Goal: Task Accomplishment & Management: Manage account settings

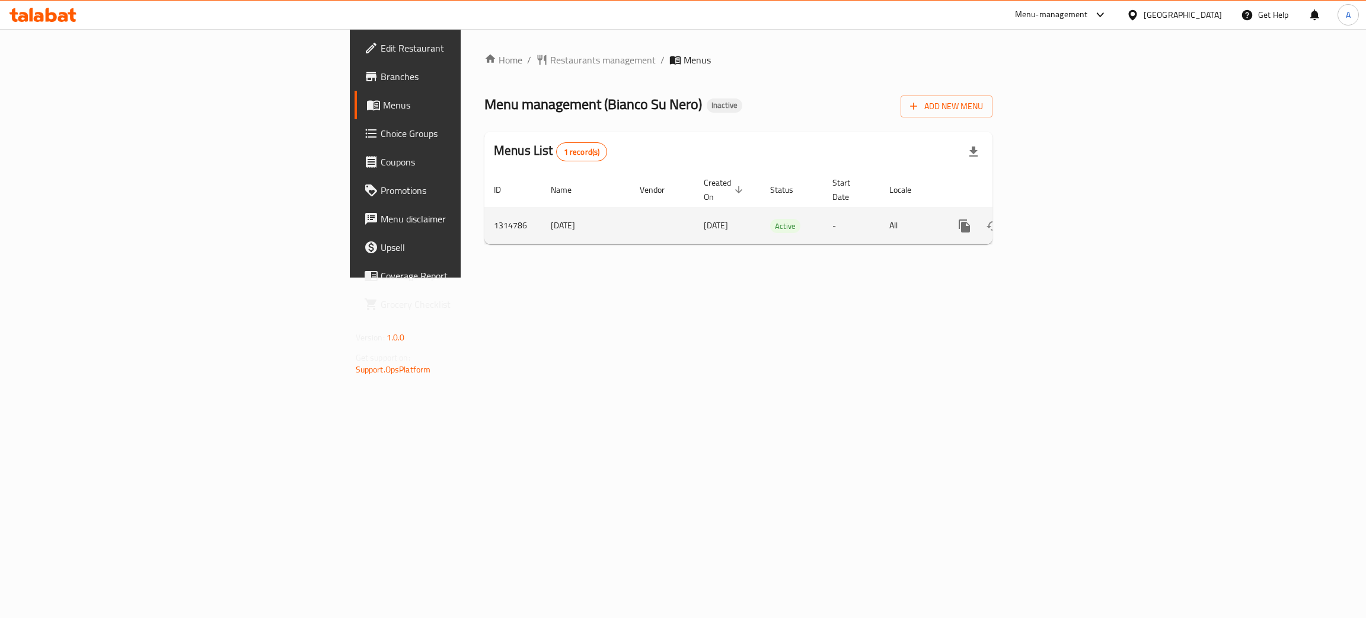
click at [1057, 219] on icon "enhanced table" at bounding box center [1050, 226] width 14 height 14
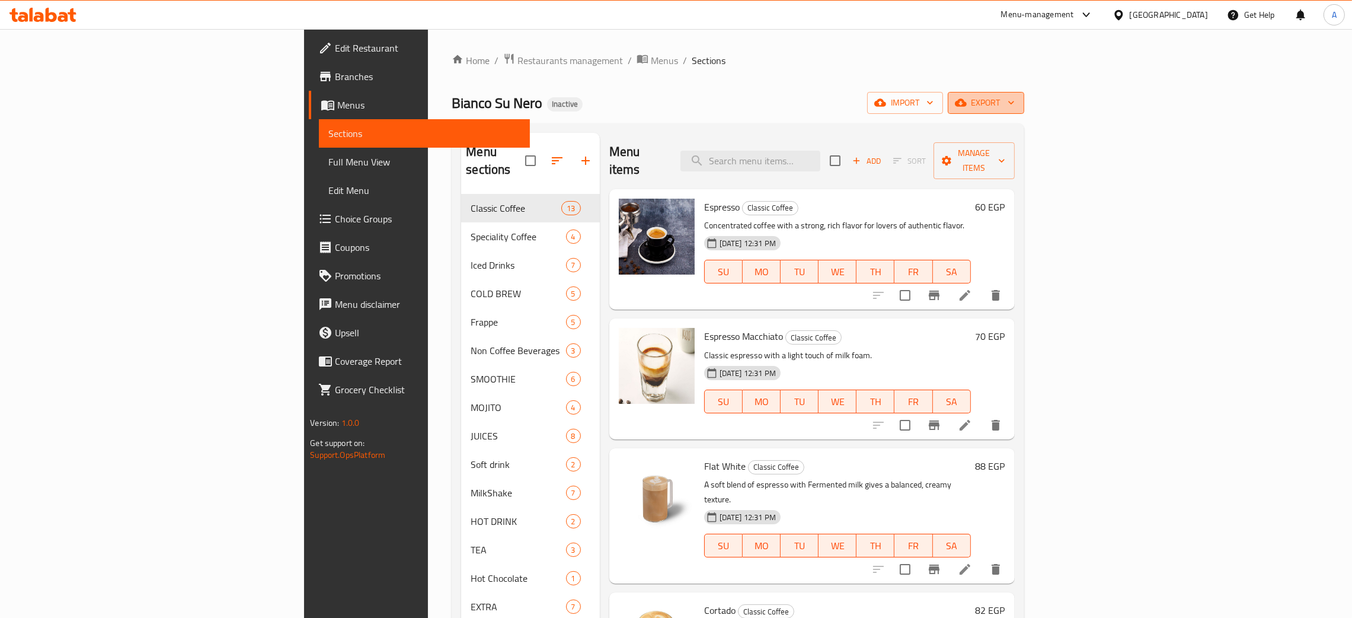
click at [1017, 100] on icon "button" at bounding box center [1011, 103] width 12 height 12
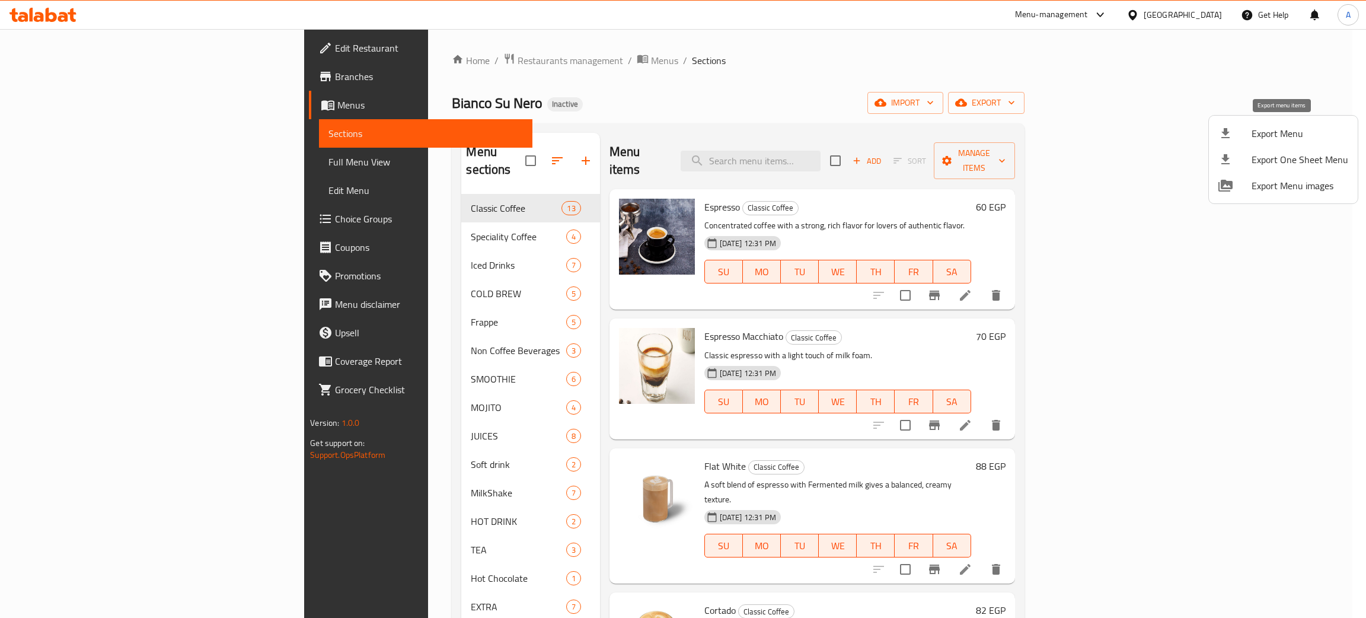
click at [1276, 126] on span "Export Menu" at bounding box center [1300, 133] width 97 height 14
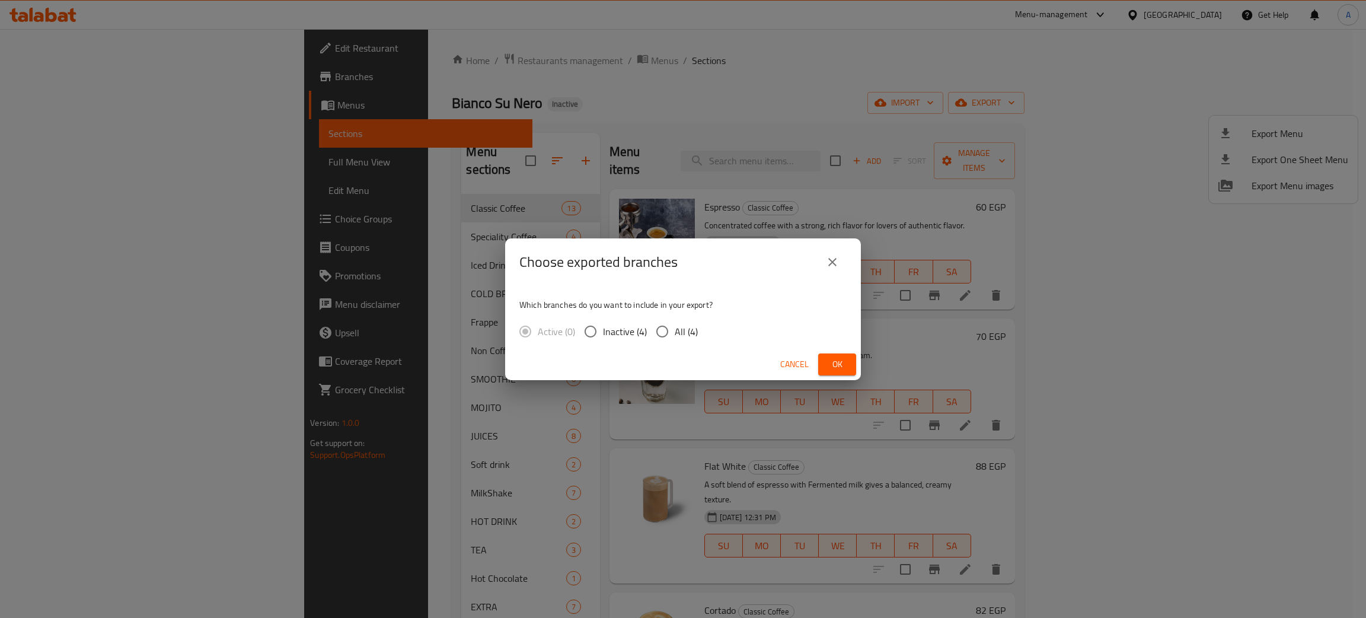
click at [844, 362] on span "Ok" at bounding box center [837, 364] width 19 height 15
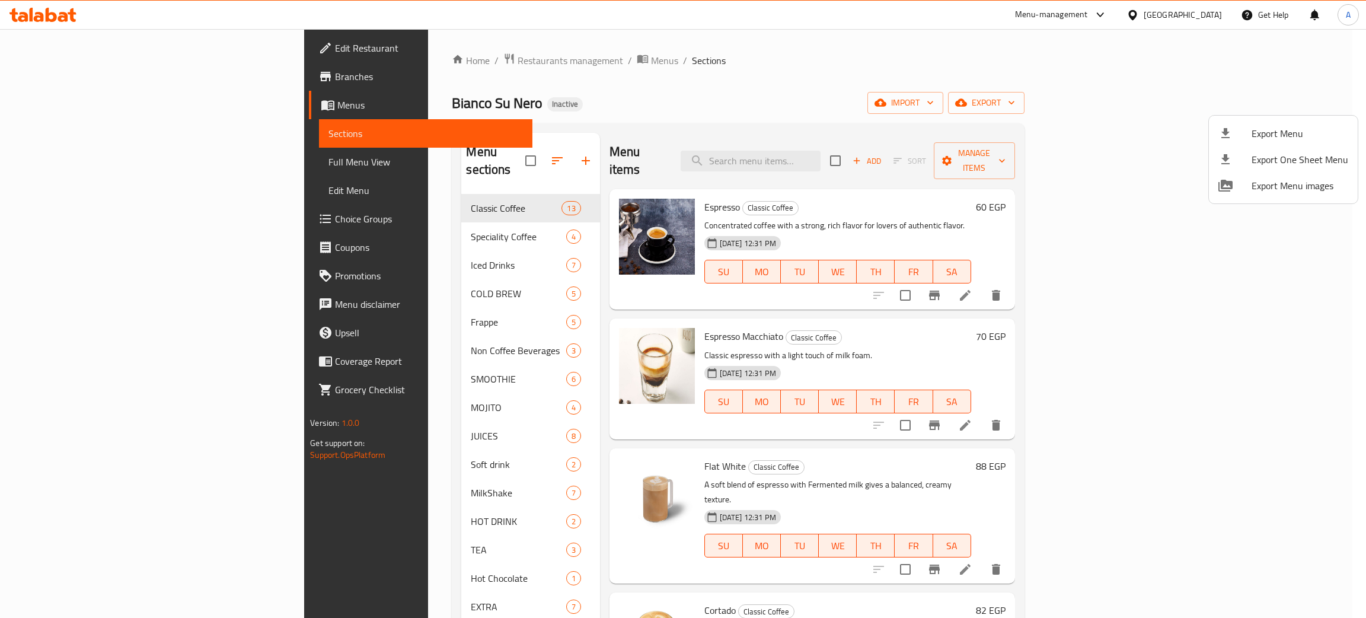
click at [1210, 14] on div at bounding box center [683, 309] width 1366 height 618
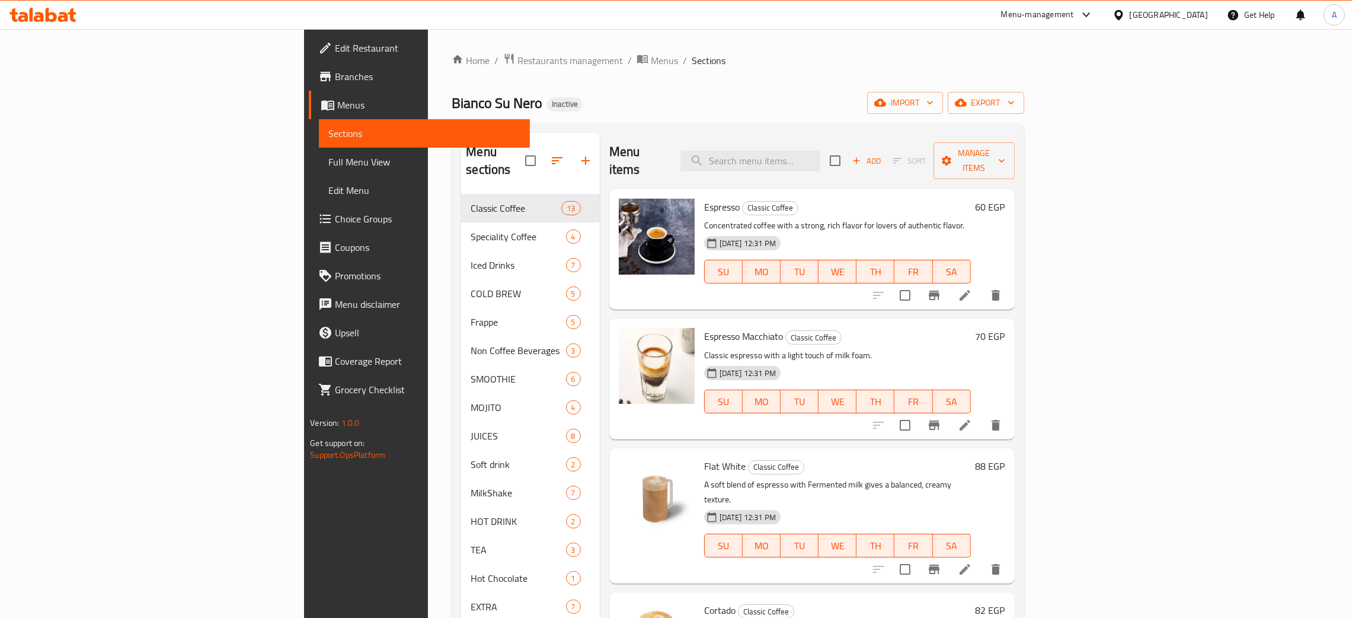
click at [1198, 13] on div "[GEOGRAPHIC_DATA]" at bounding box center [1169, 14] width 78 height 13
click at [1083, 307] on div "United Arab Emirates" at bounding box center [1079, 311] width 78 height 13
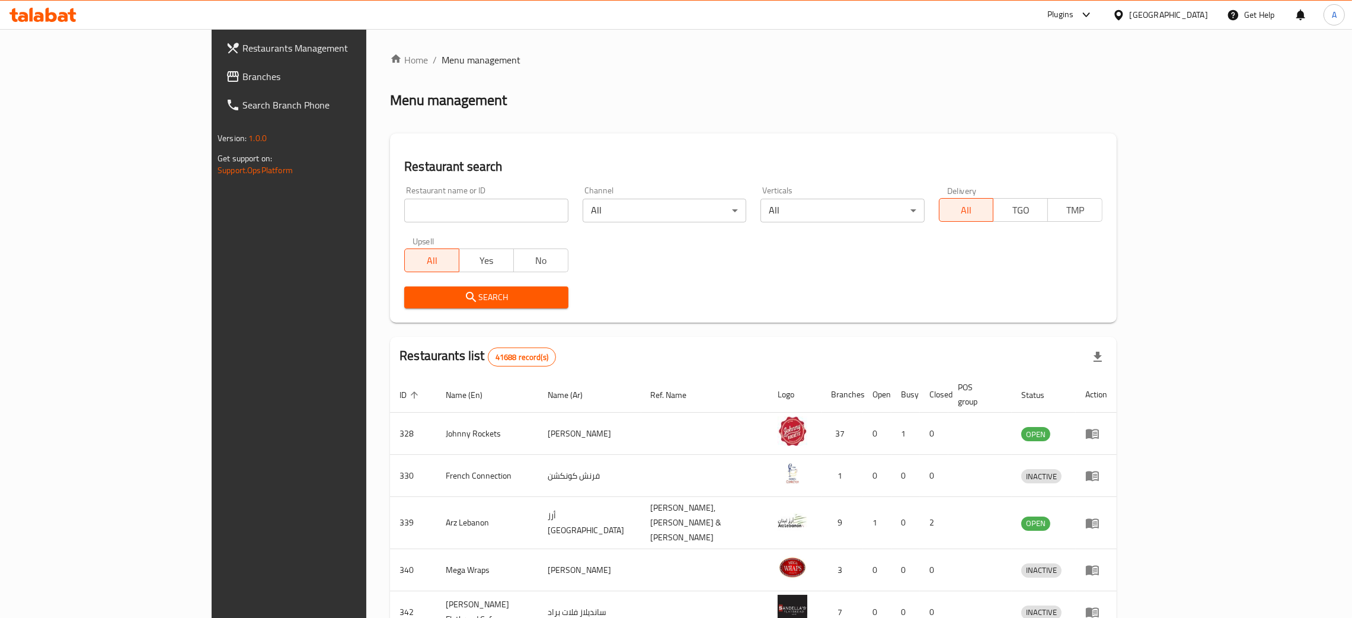
click at [404, 209] on input "search" at bounding box center [486, 211] width 164 height 24
paste input "Cakes By Caesars"
type input "Cakes By Caesars"
click button "Search" at bounding box center [486, 297] width 164 height 22
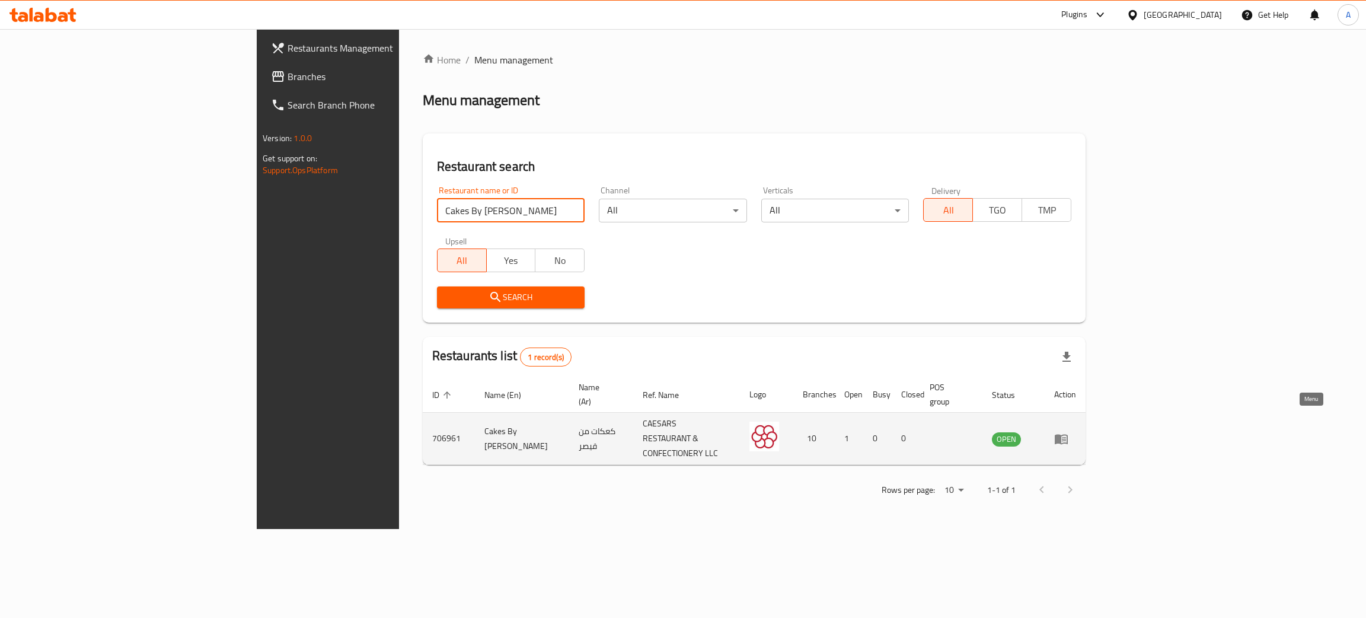
click at [1068, 434] on icon "enhanced table" at bounding box center [1061, 439] width 13 height 10
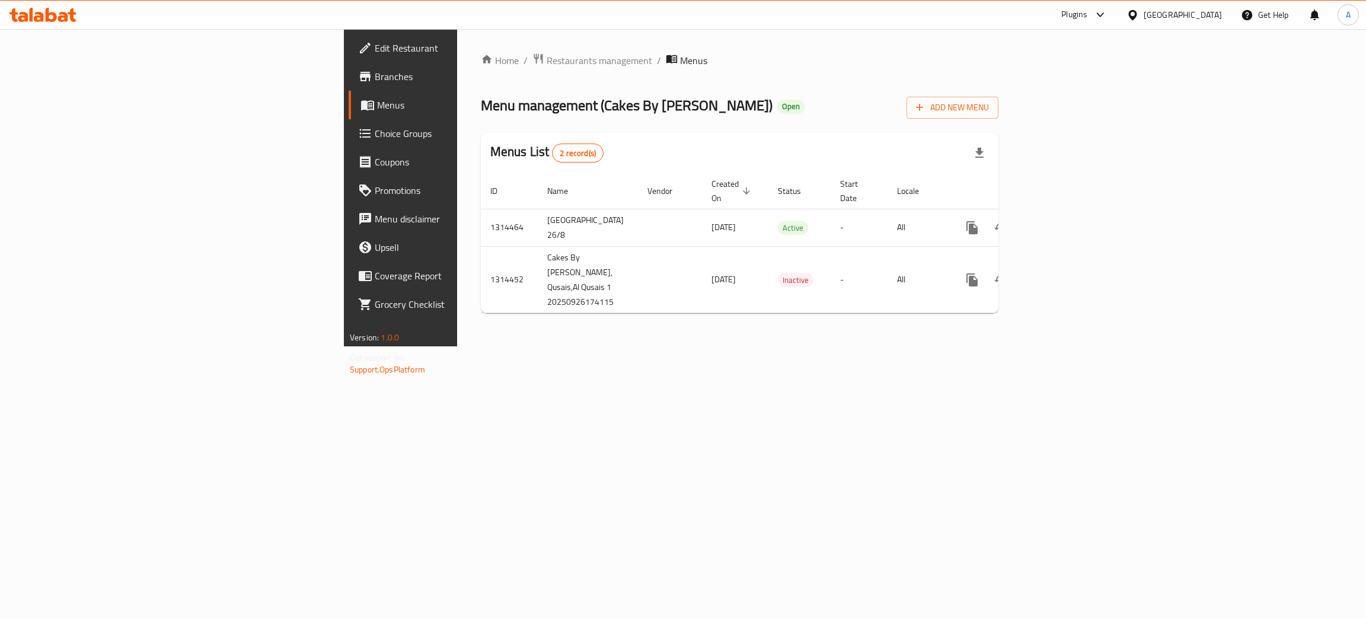
click at [375, 80] on span "Branches" at bounding box center [469, 76] width 188 height 14
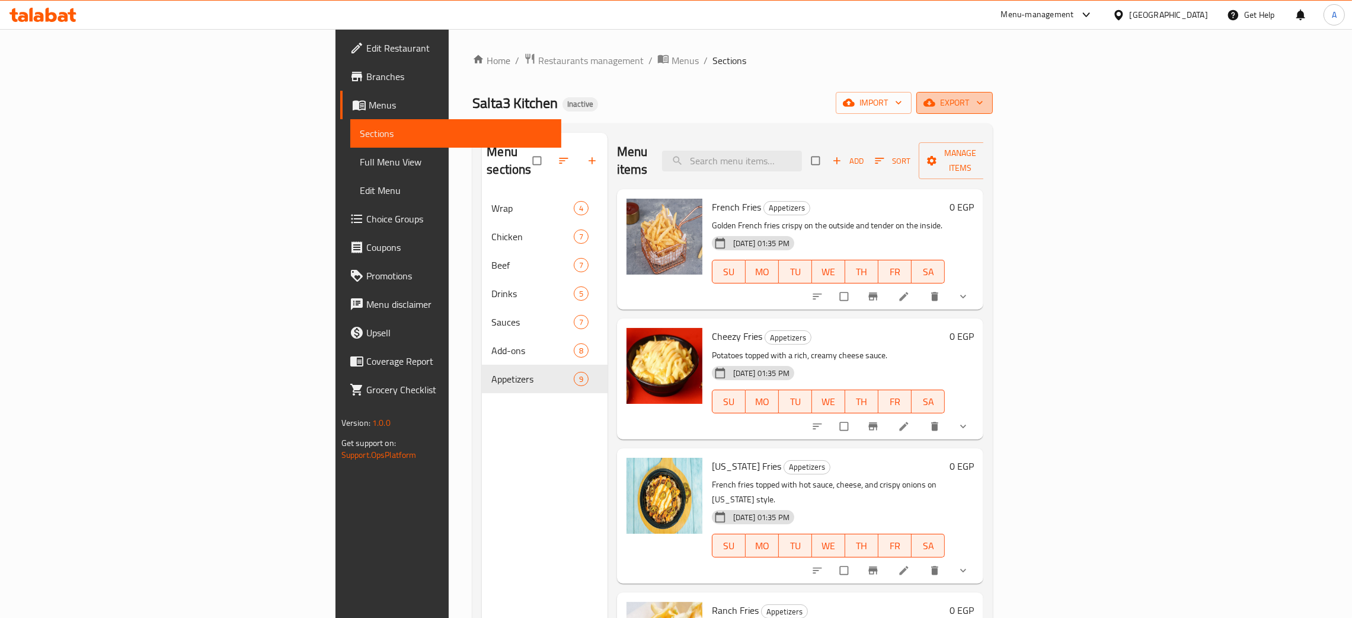
click at [986, 101] on icon "button" at bounding box center [980, 103] width 12 height 12
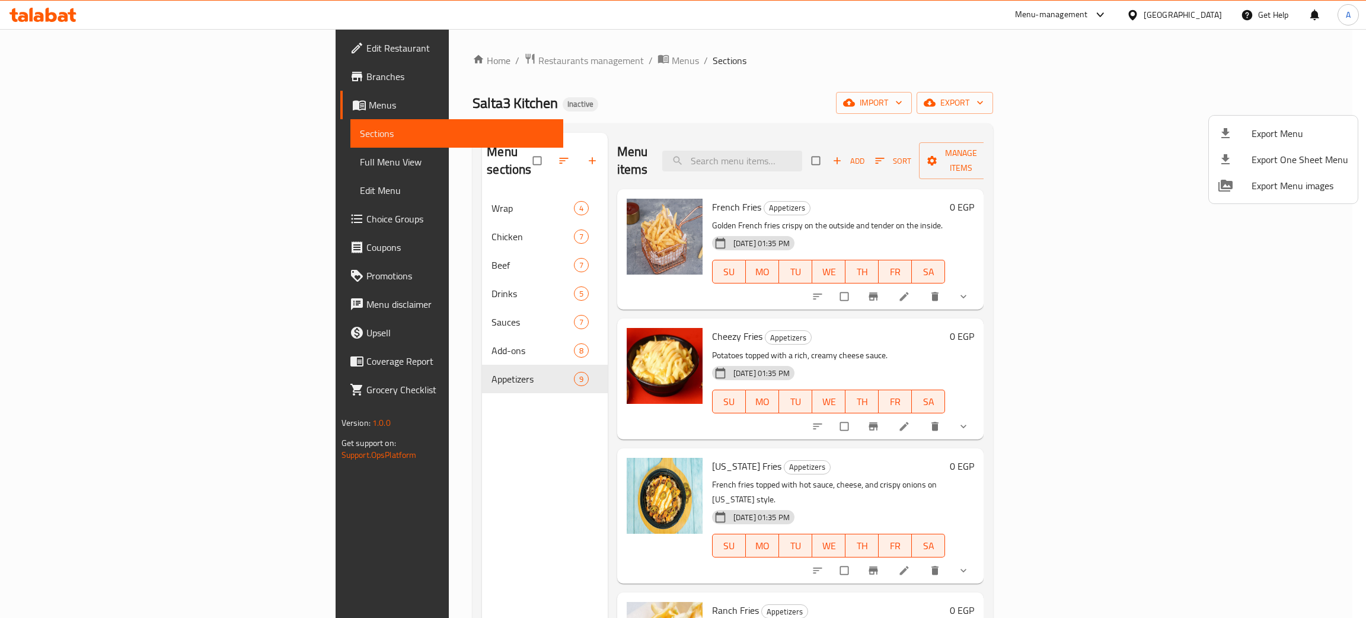
click at [1269, 130] on span "Export Menu" at bounding box center [1300, 133] width 97 height 14
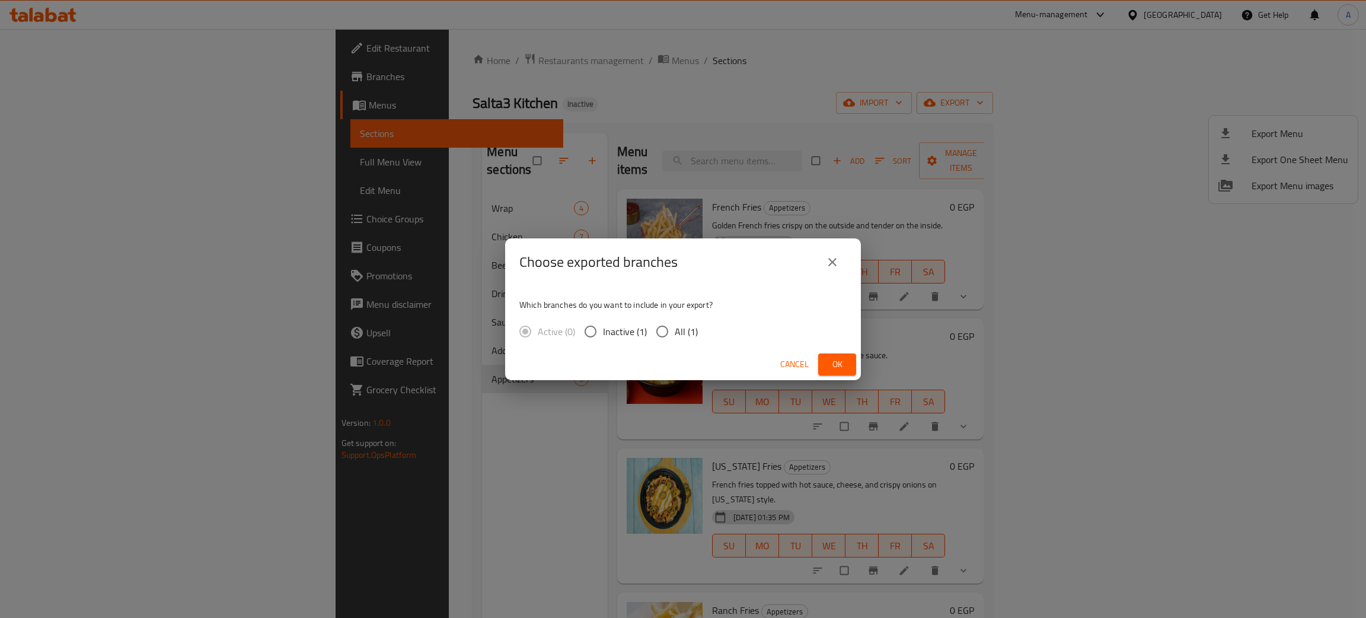
click at [834, 361] on span "Ok" at bounding box center [837, 364] width 19 height 15
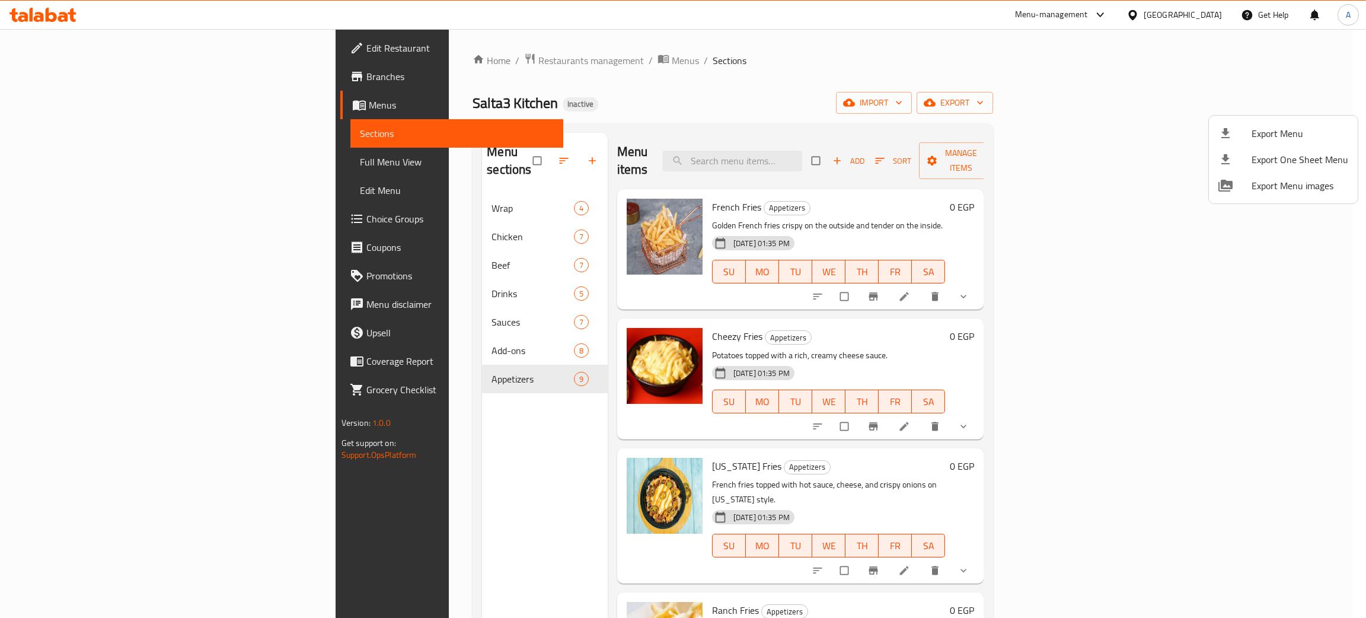
click at [426, 512] on div at bounding box center [683, 309] width 1366 height 618
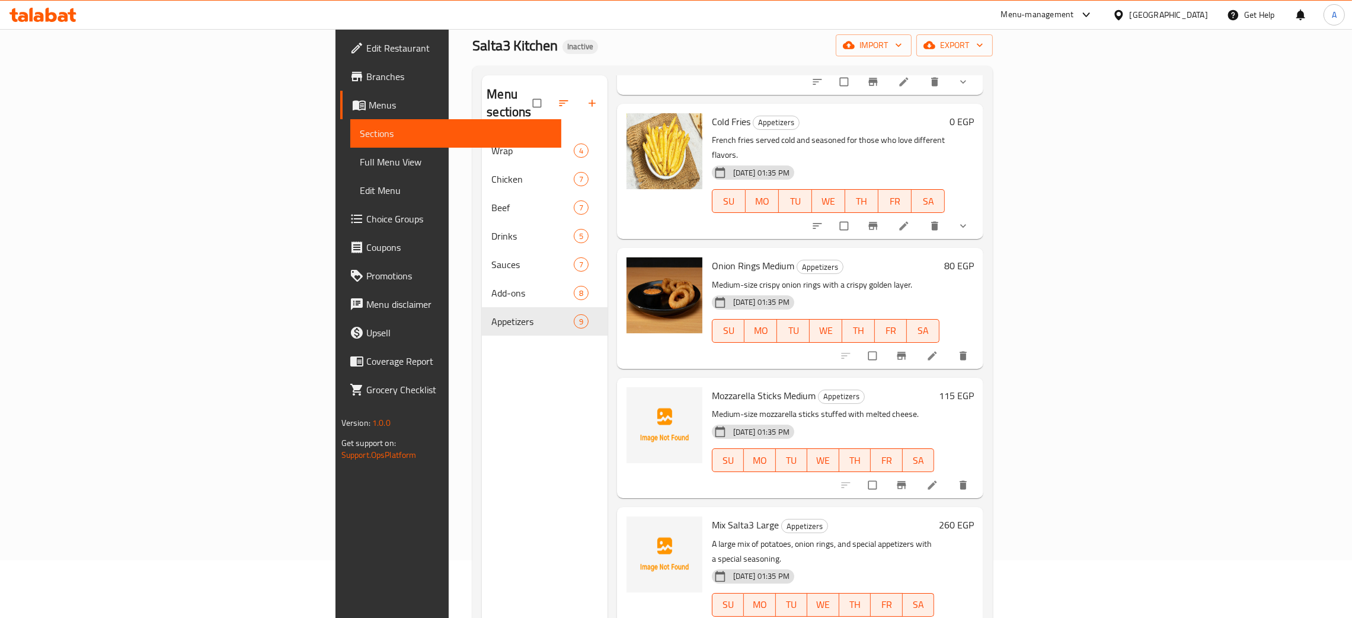
scroll to position [89, 0]
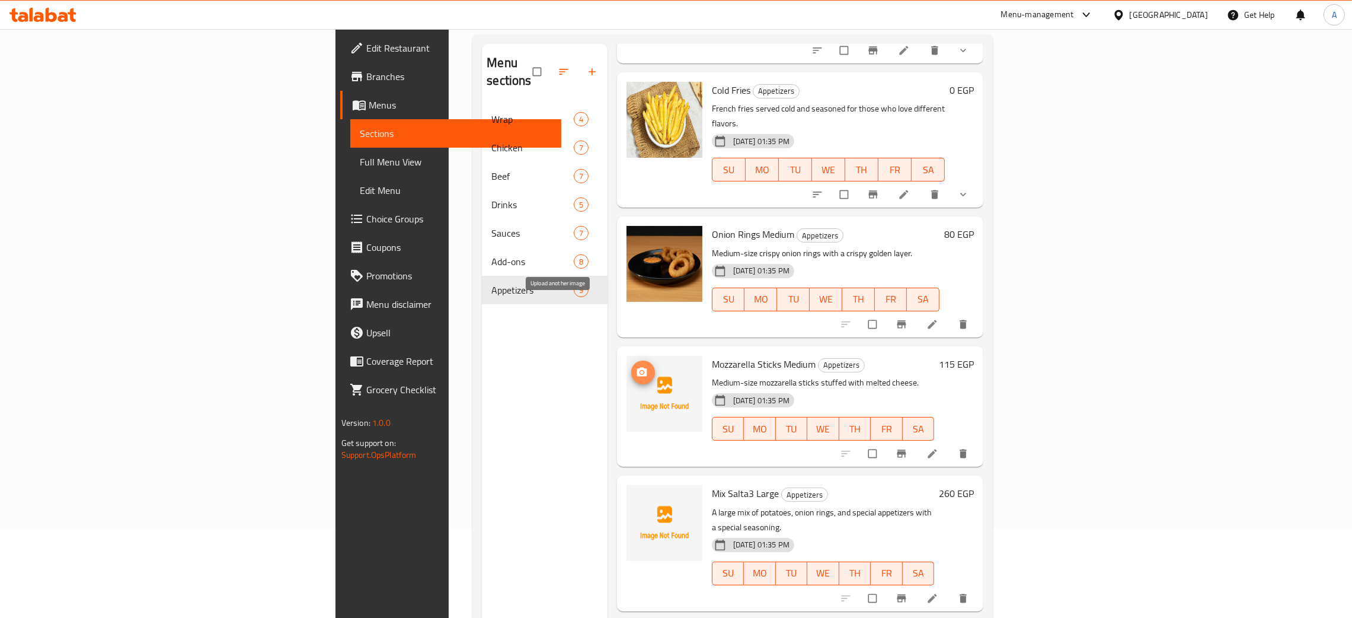
click at [640, 371] on circle "upload picture" at bounding box center [641, 372] width 3 height 3
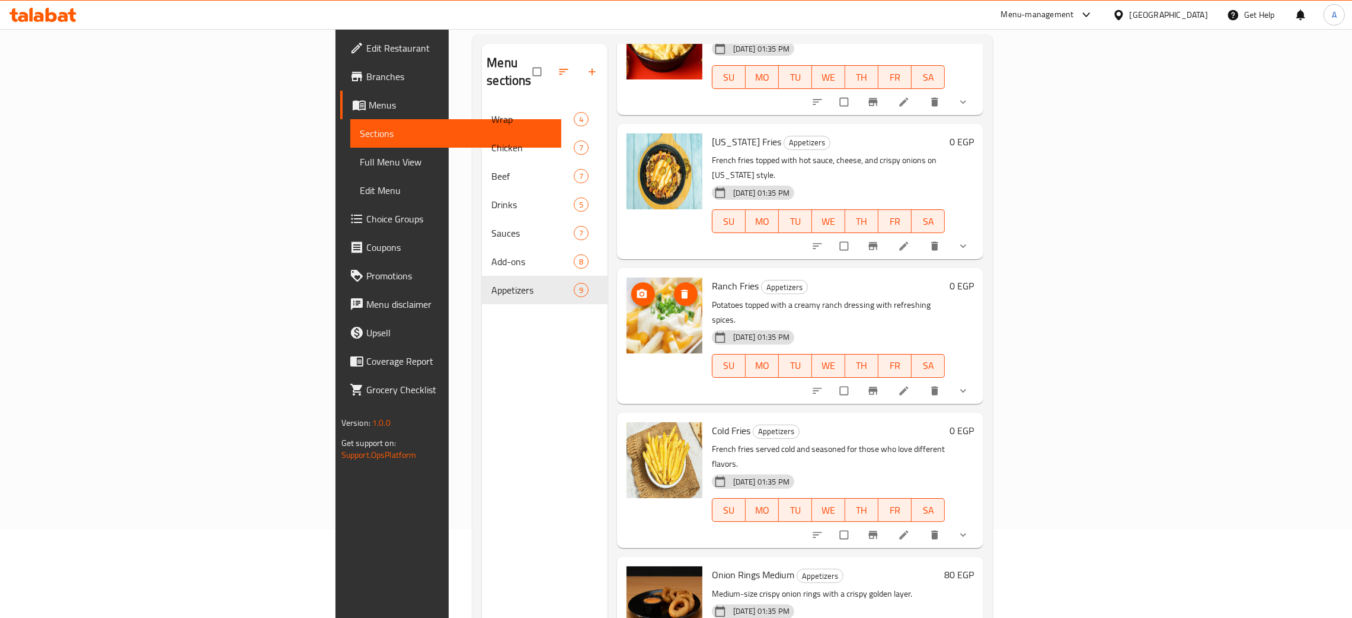
scroll to position [0, 0]
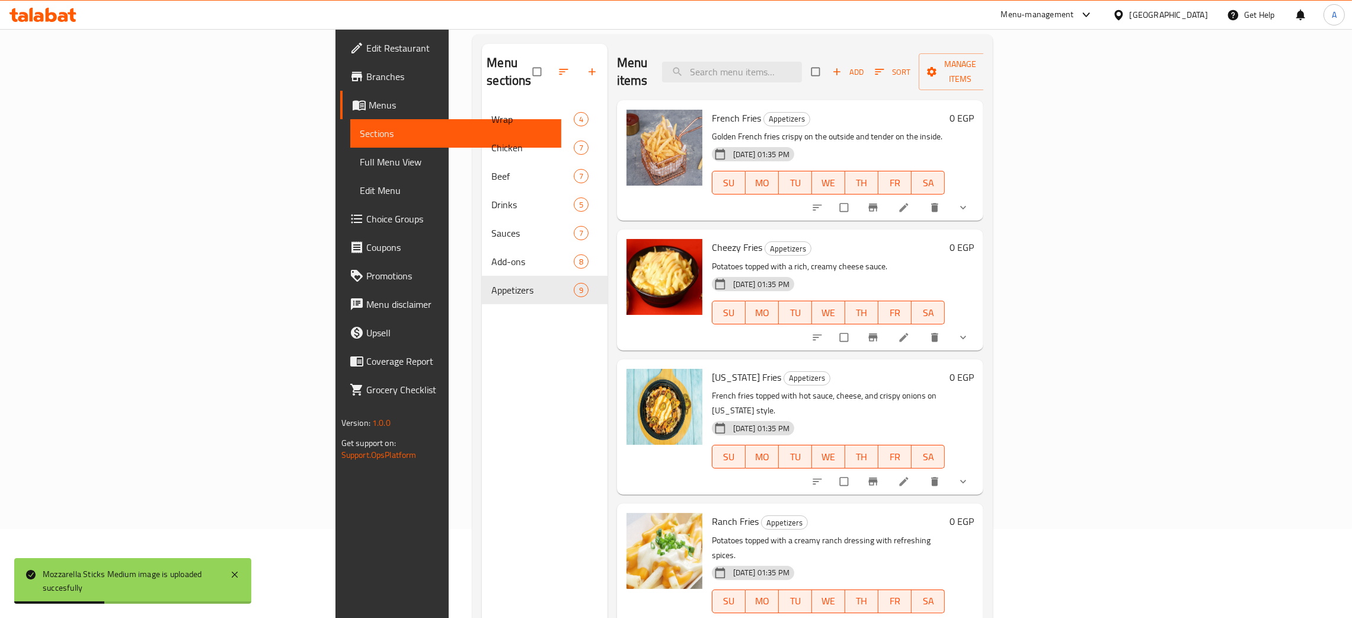
click at [366, 46] on span "Edit Restaurant" at bounding box center [459, 48] width 186 height 14
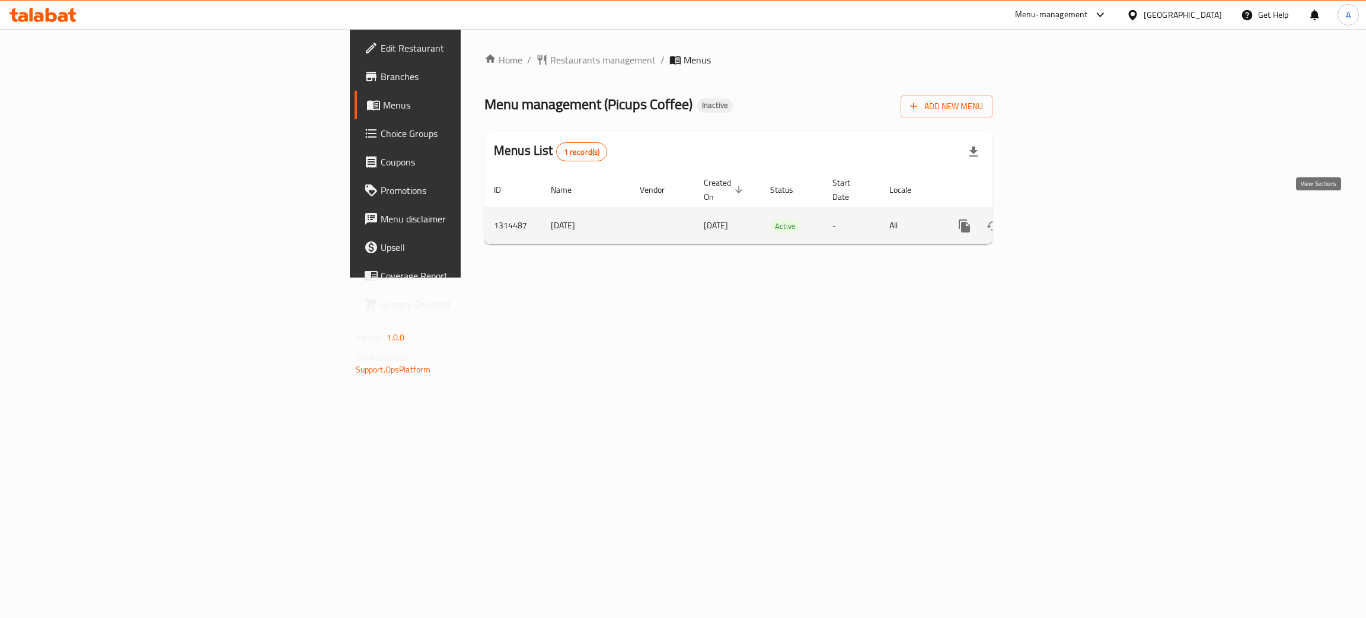
click at [1057, 219] on icon "enhanced table" at bounding box center [1050, 226] width 14 height 14
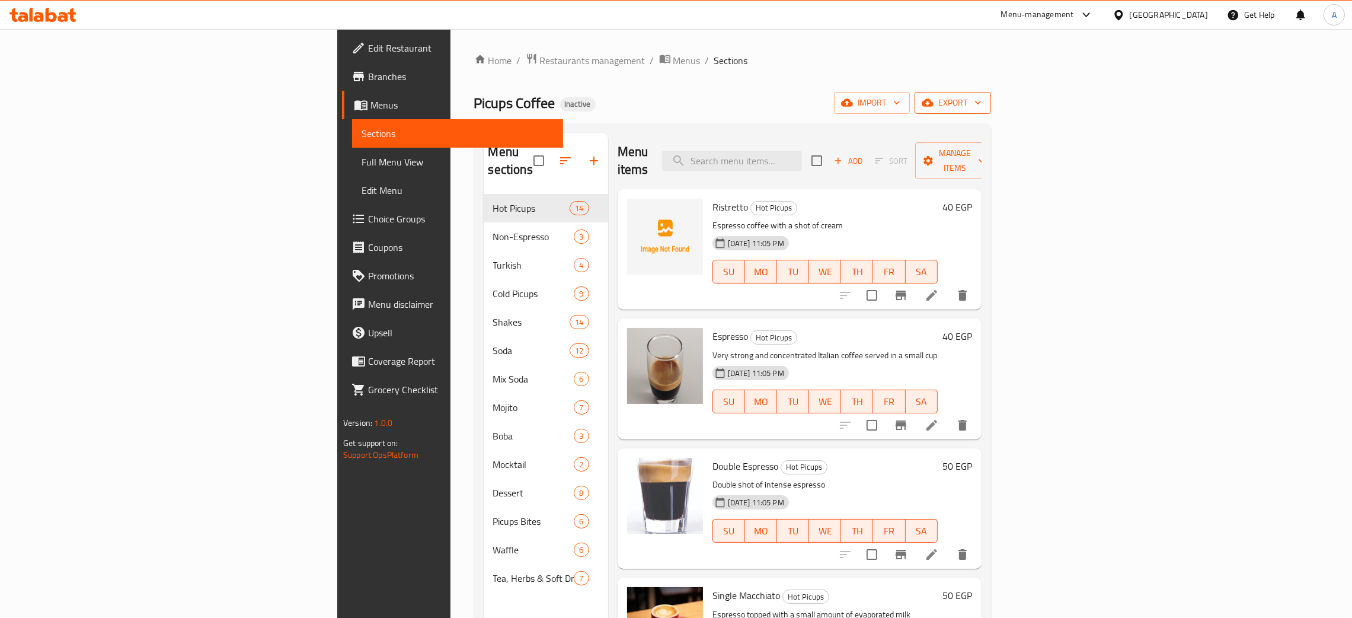
click at [984, 98] on icon "button" at bounding box center [978, 103] width 12 height 12
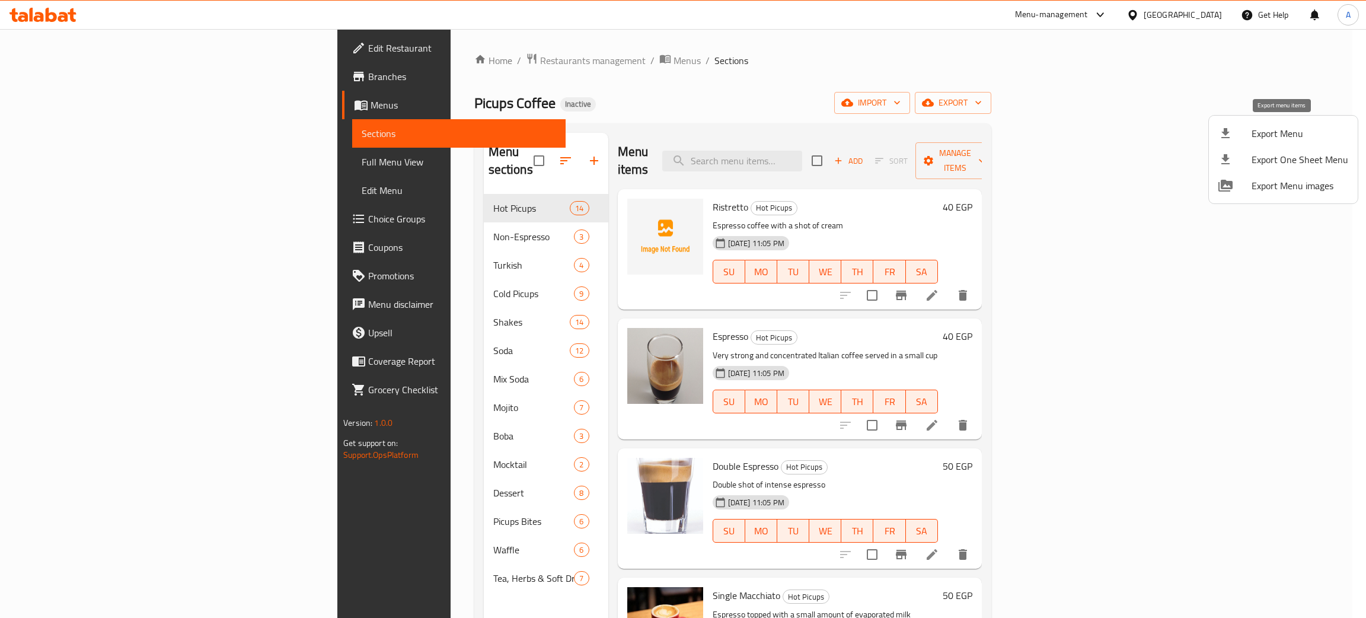
click at [1259, 128] on span "Export Menu" at bounding box center [1300, 133] width 97 height 14
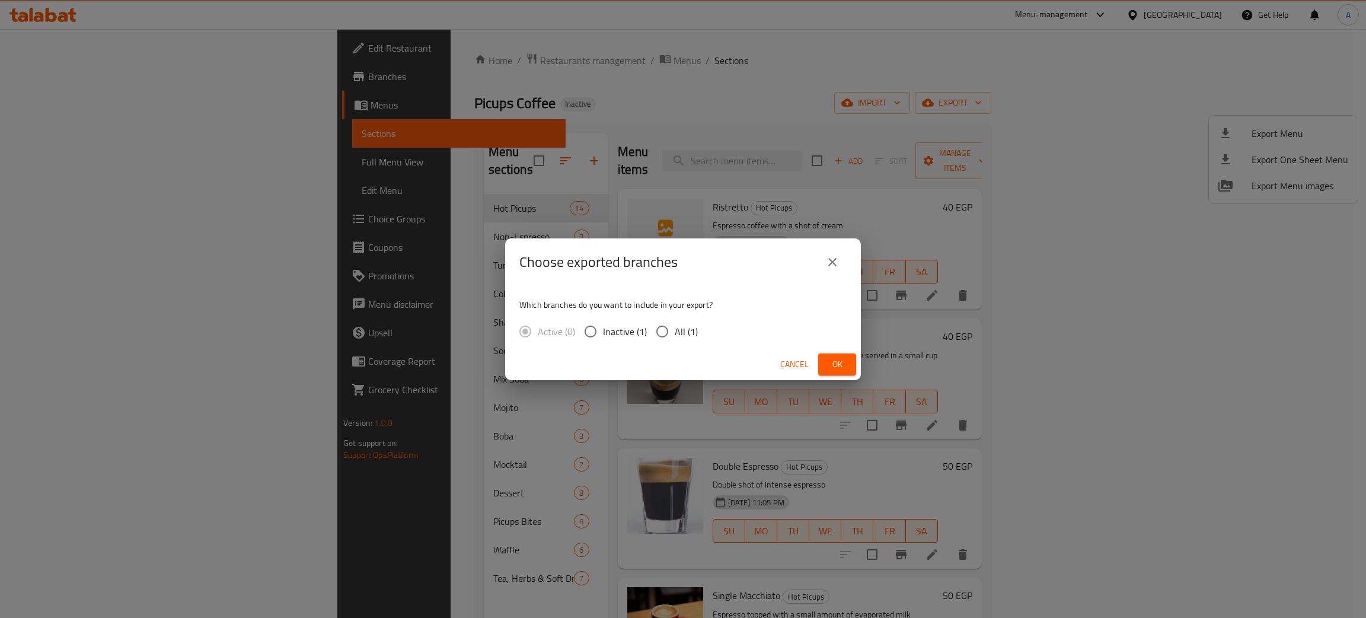
click at [828, 359] on span "Ok" at bounding box center [837, 364] width 19 height 15
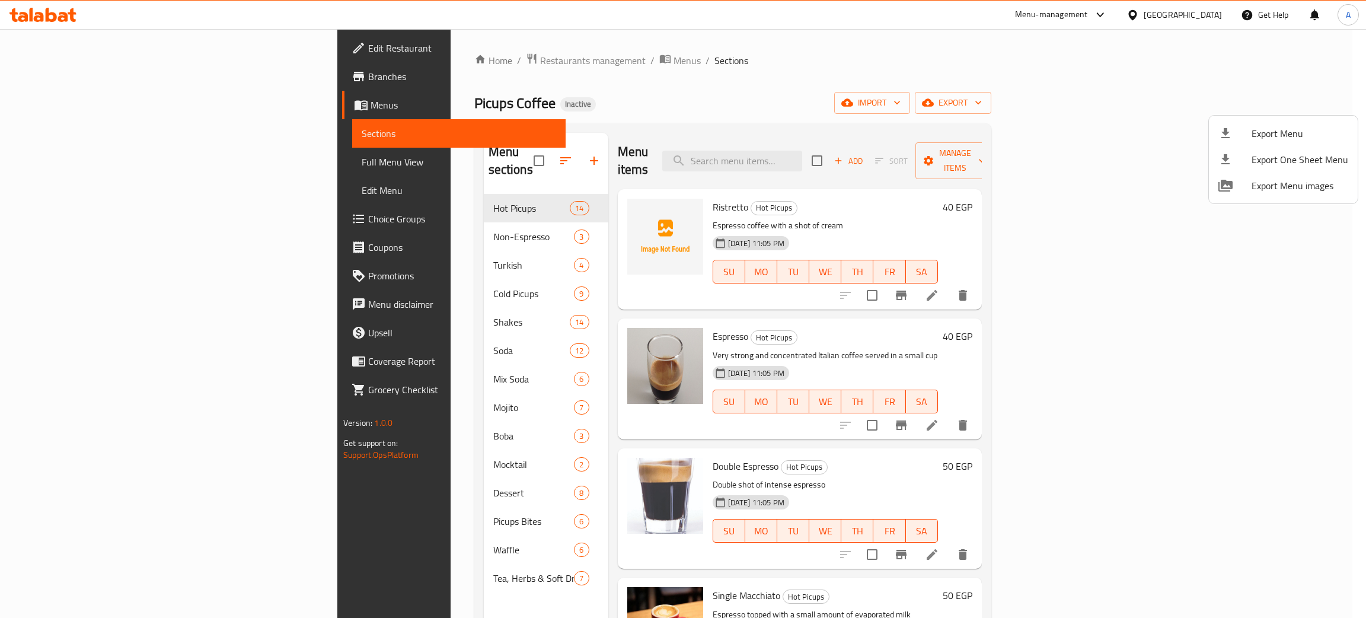
click at [732, 107] on div at bounding box center [683, 309] width 1366 height 618
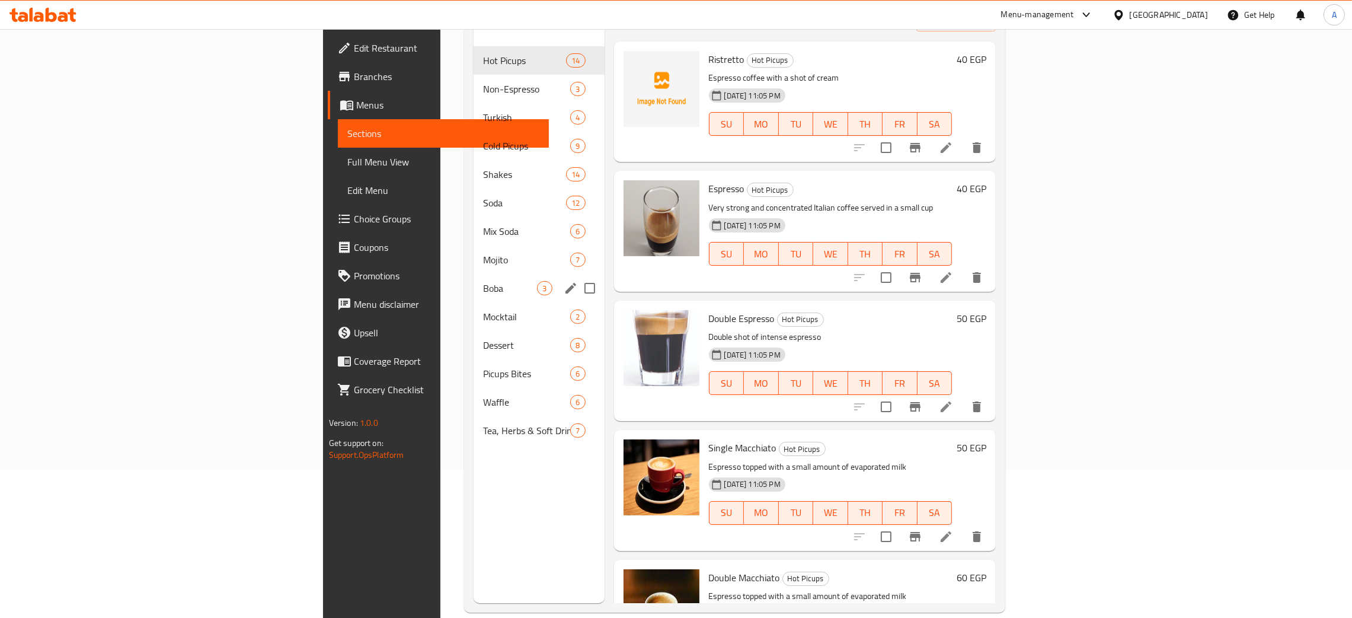
scroll to position [167, 0]
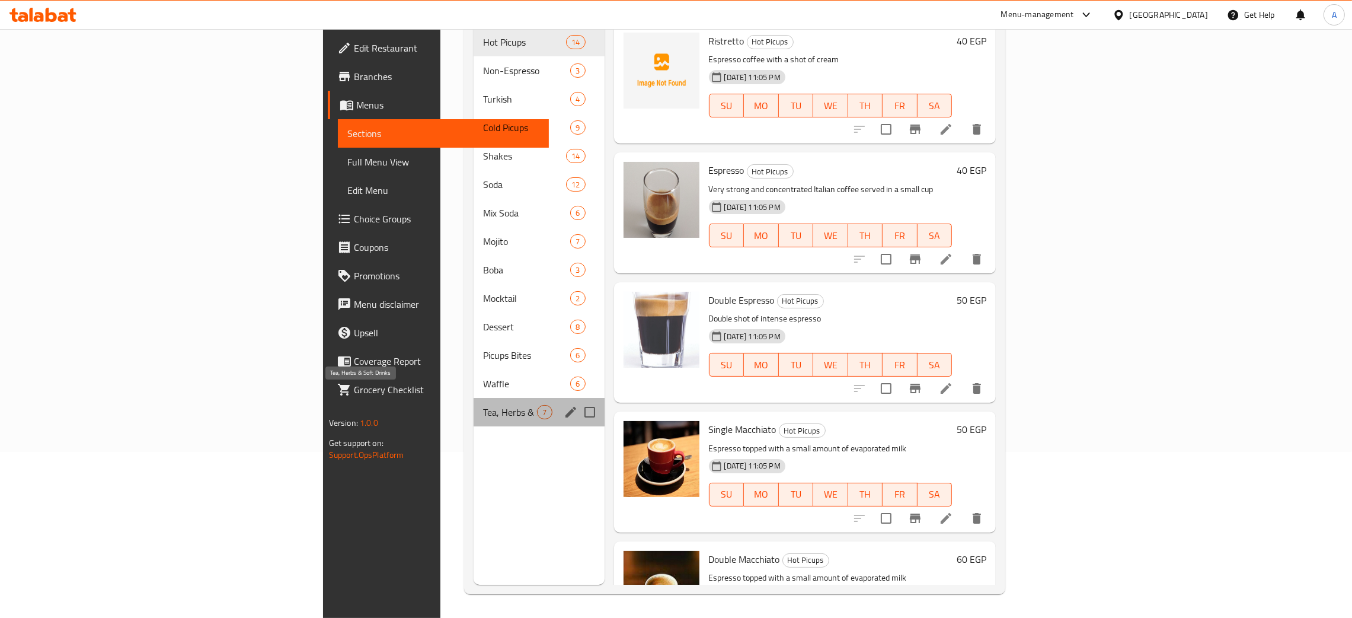
click at [483, 405] on span "Tea, Herbs & Soft Drinks" at bounding box center [510, 412] width 54 height 14
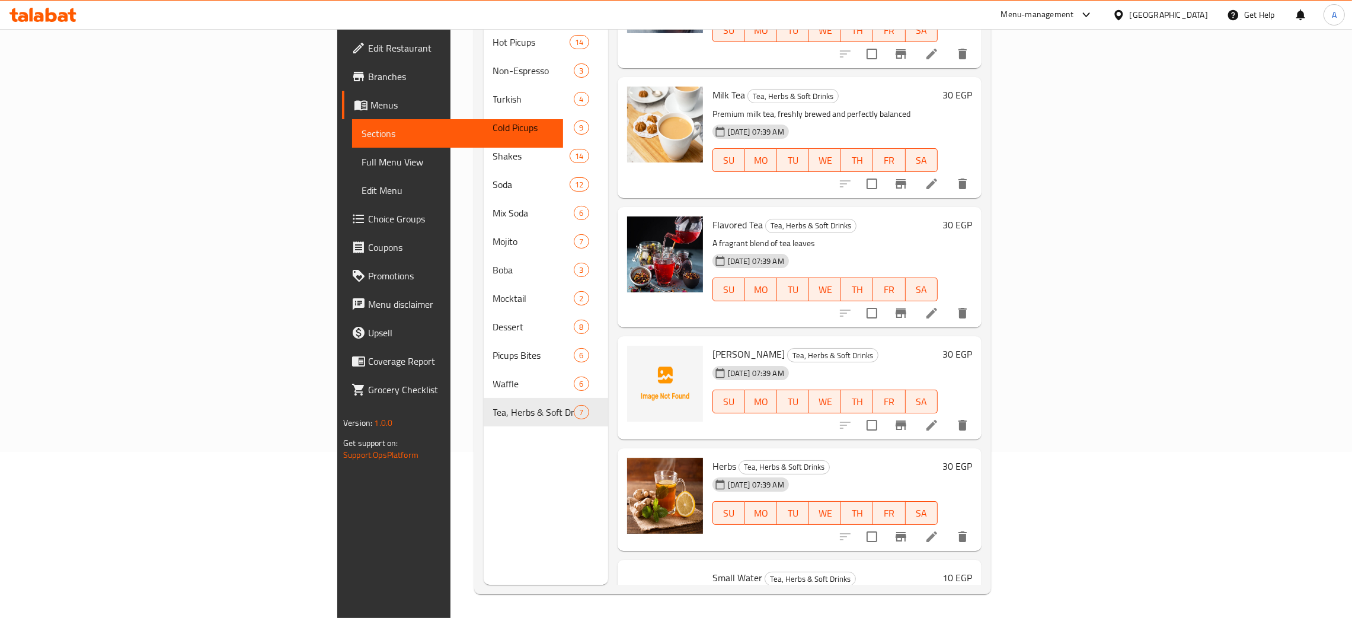
scroll to position [247, 0]
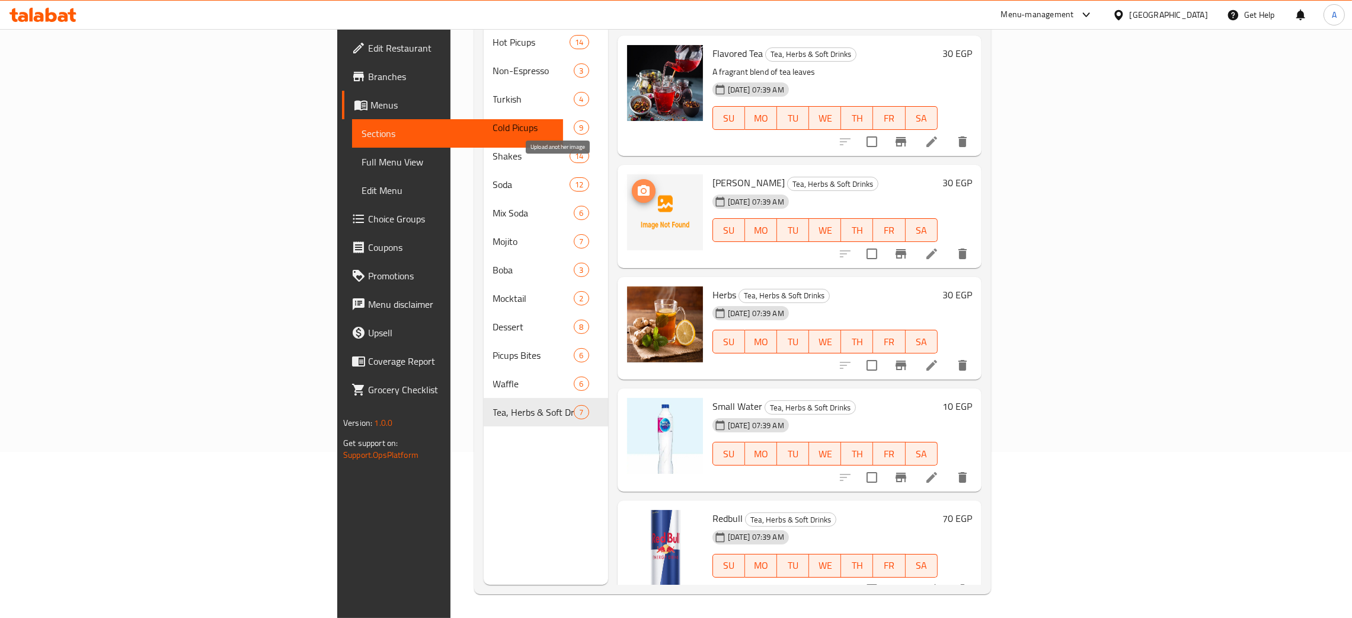
click at [641, 189] on circle "upload picture" at bounding box center [643, 191] width 4 height 4
click at [713, 174] on span "[PERSON_NAME]" at bounding box center [749, 183] width 72 height 18
copy h6 "[PERSON_NAME]"
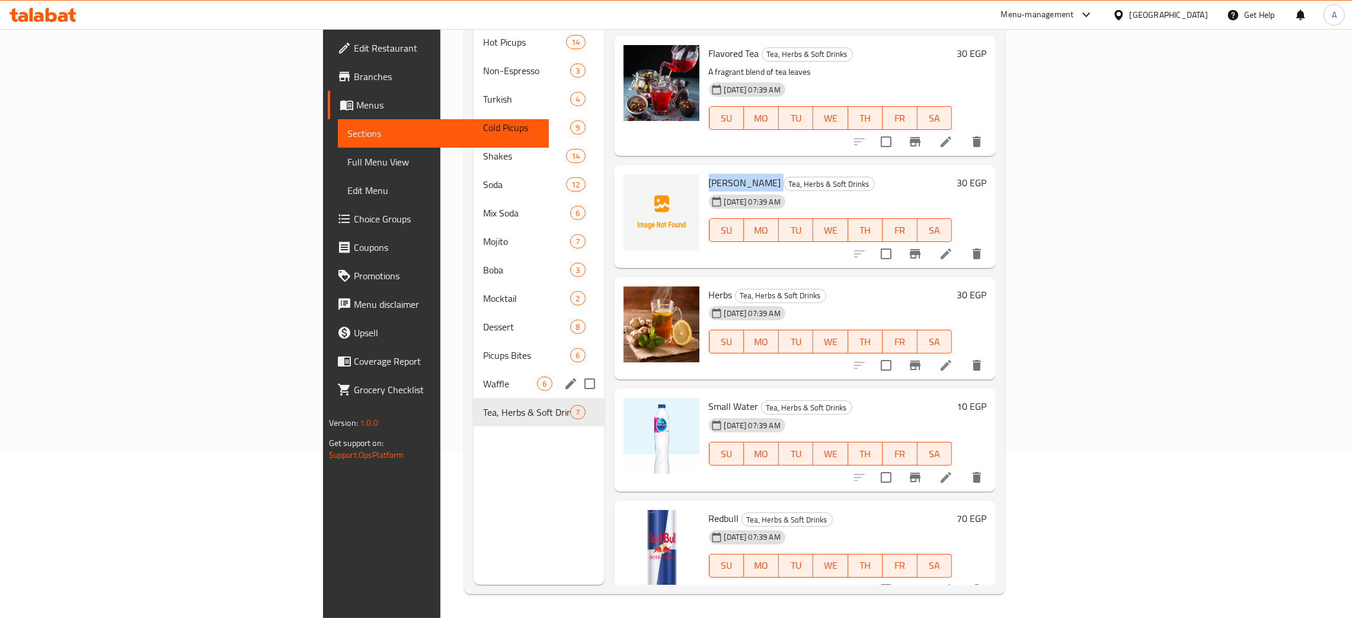
click at [483, 376] on span "Waffle" at bounding box center [510, 383] width 54 height 14
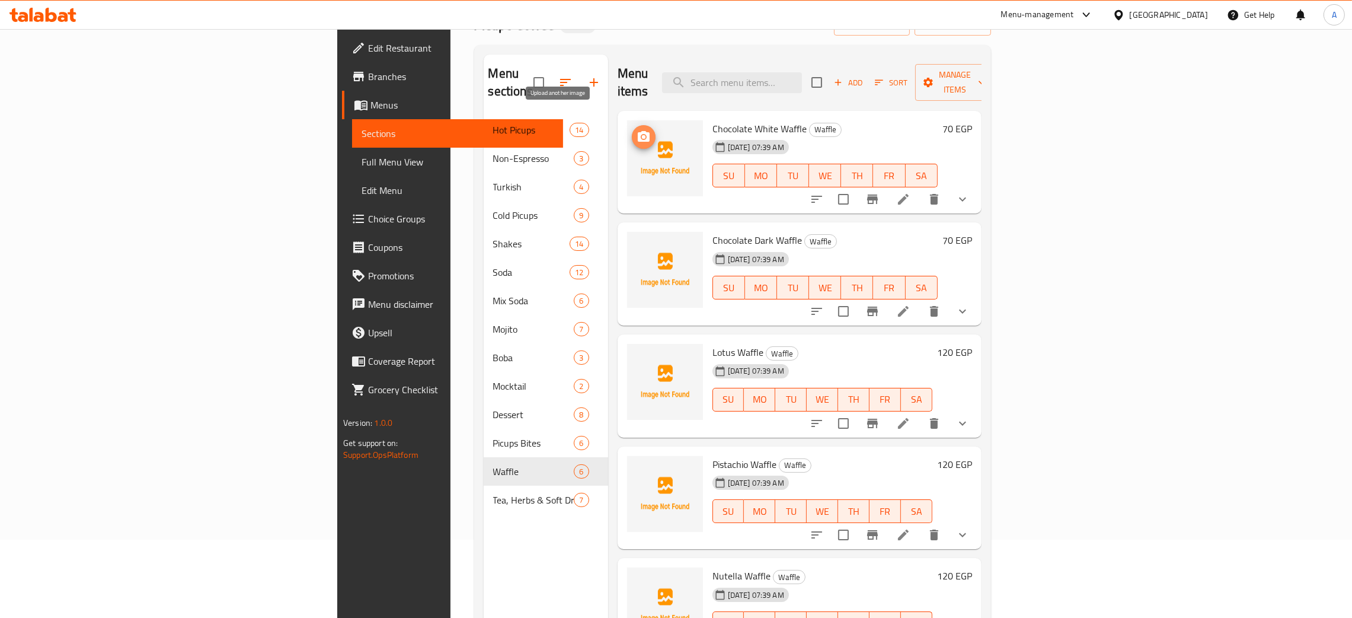
click at [638, 131] on icon "upload picture" at bounding box center [644, 136] width 12 height 11
click at [637, 241] on icon "upload picture" at bounding box center [644, 248] width 14 height 14
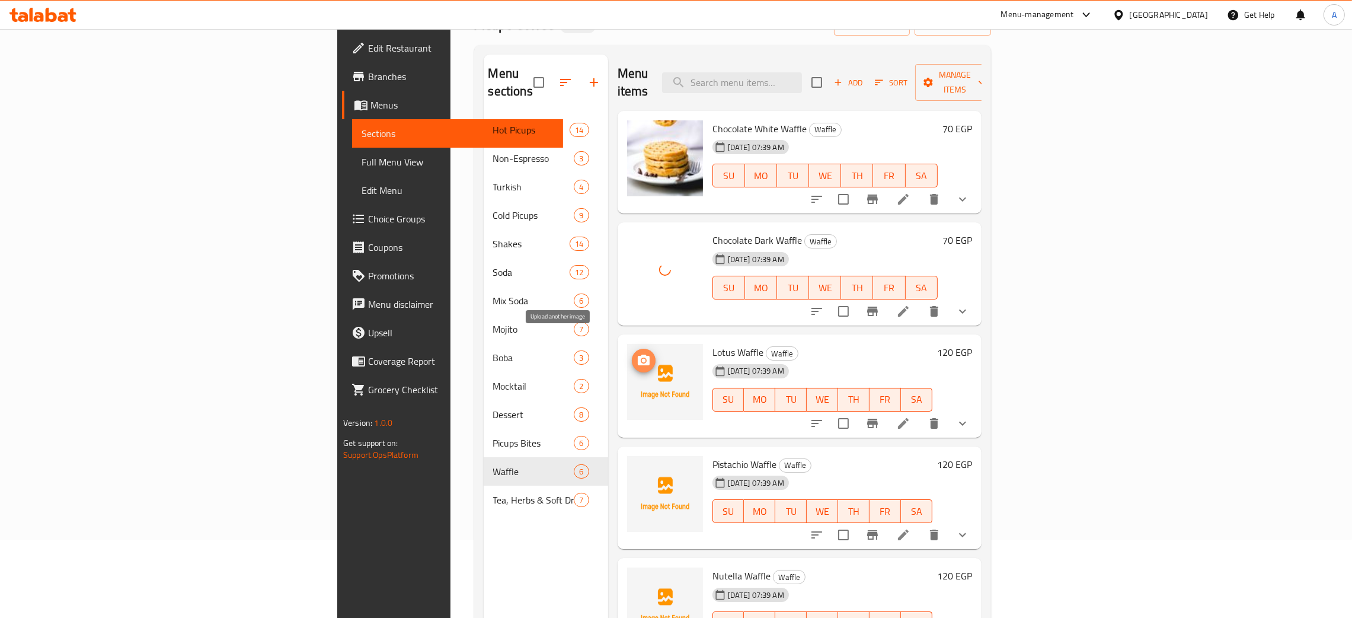
click at [632, 353] on span "upload picture" at bounding box center [644, 360] width 24 height 14
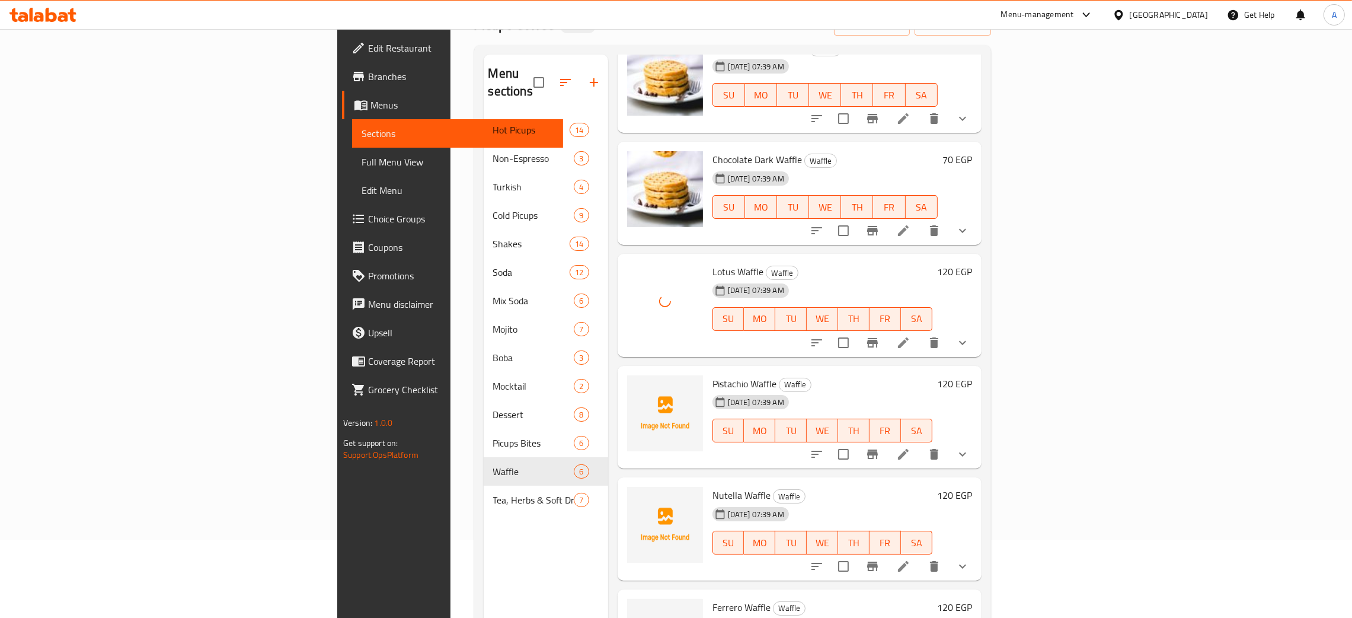
scroll to position [82, 0]
click at [638, 385] on icon "upload picture" at bounding box center [644, 390] width 12 height 11
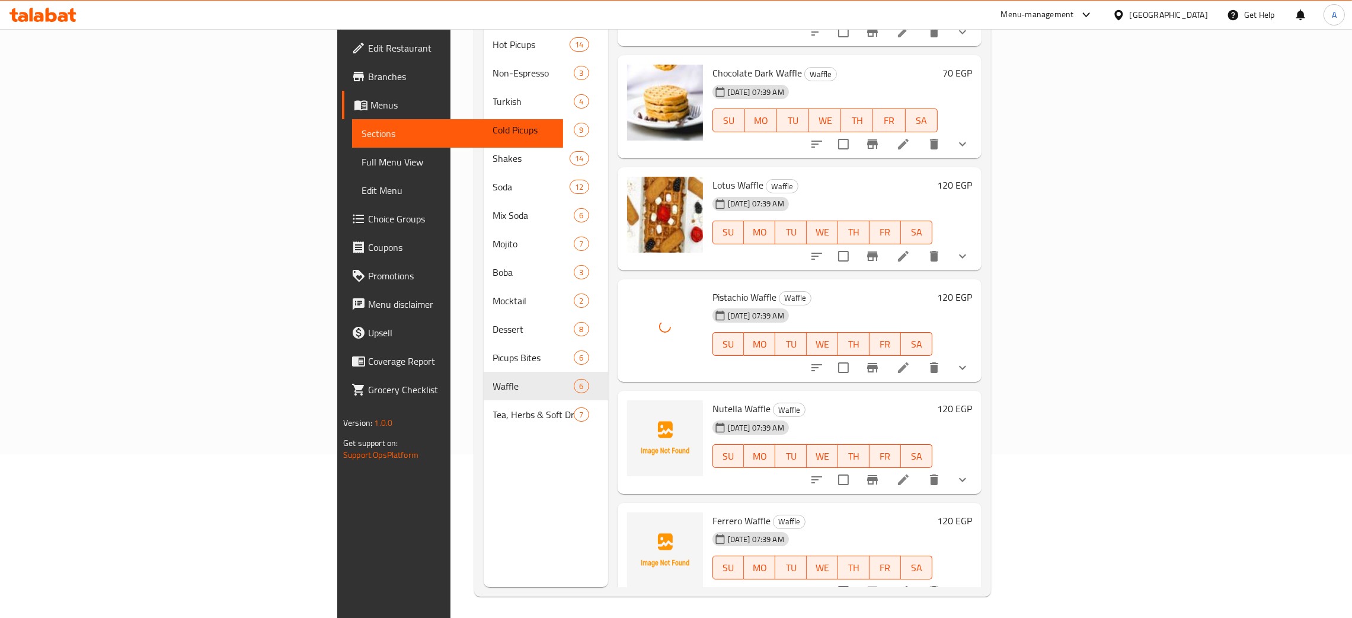
scroll to position [167, 0]
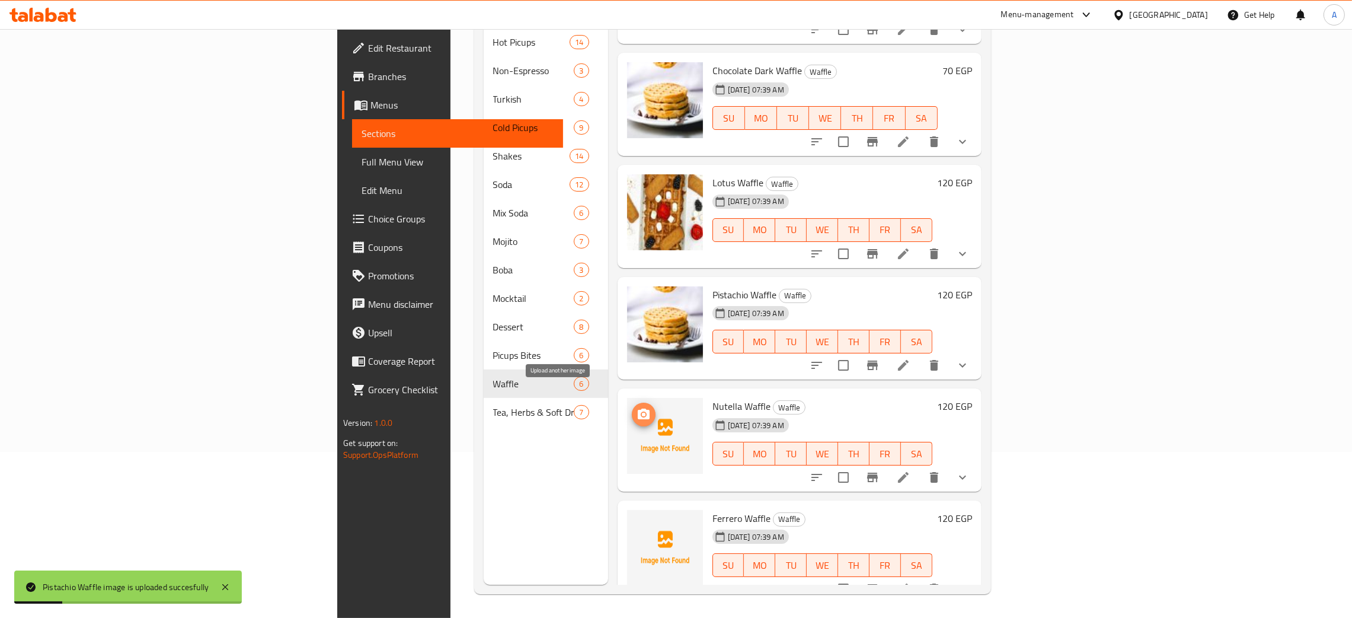
click at [632, 403] on button "upload picture" at bounding box center [644, 415] width 24 height 24
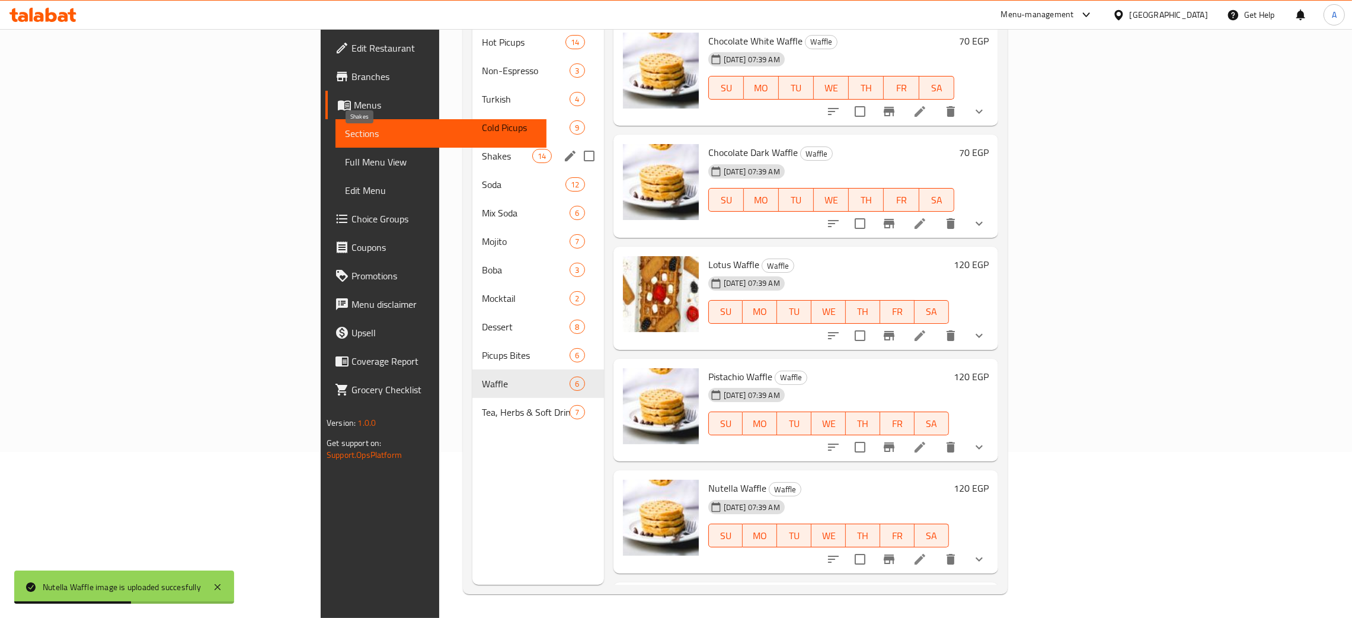
scroll to position [0, 0]
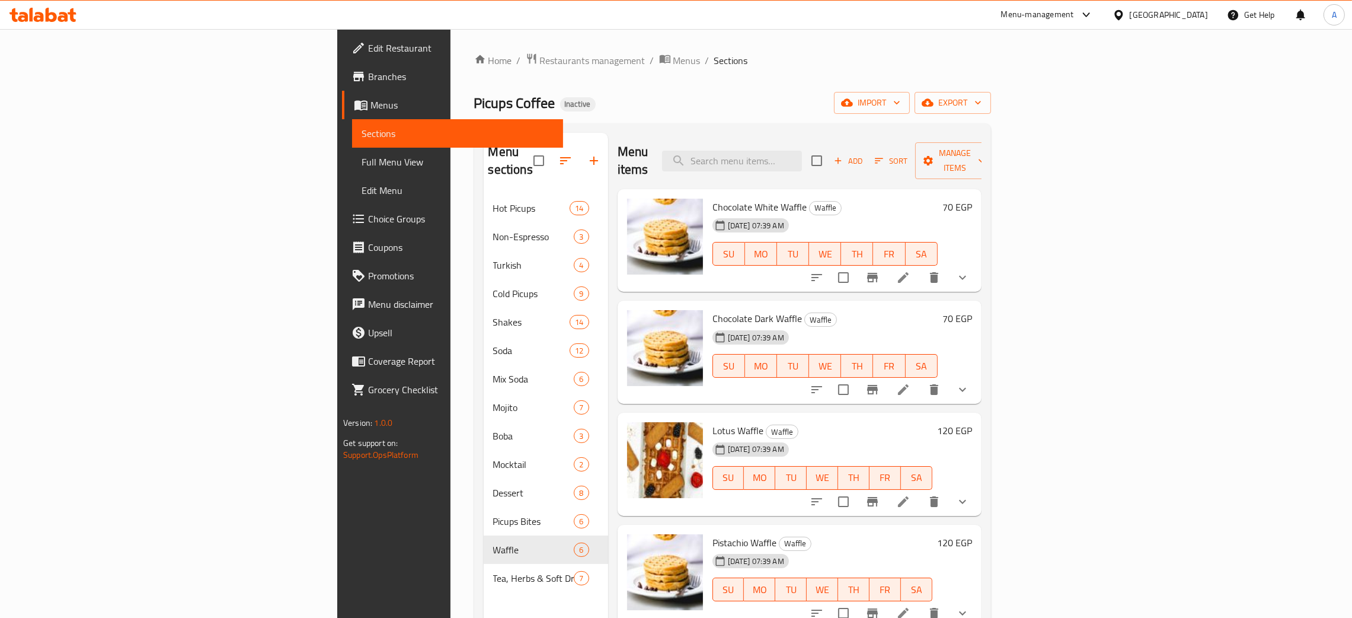
click at [50, 16] on icon at bounding box center [42, 15] width 67 height 14
